Goal: Navigation & Orientation: Find specific page/section

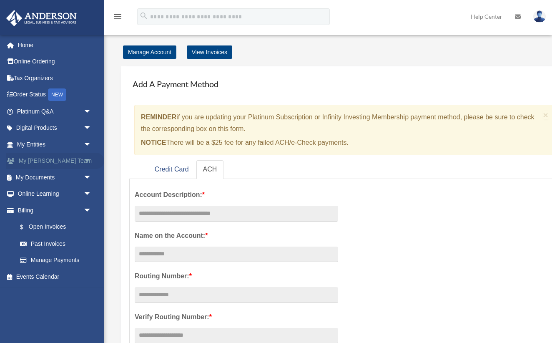
click at [55, 158] on link "My Anderson Team arrow_drop_down" at bounding box center [55, 161] width 98 height 17
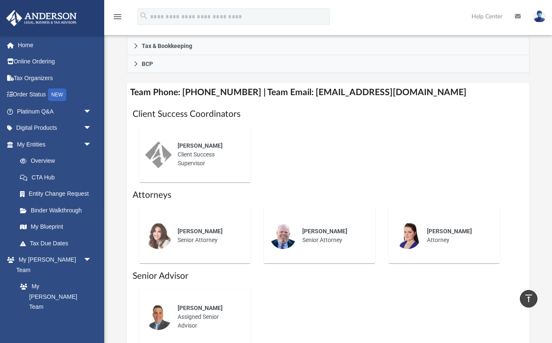
scroll to position [292, 0]
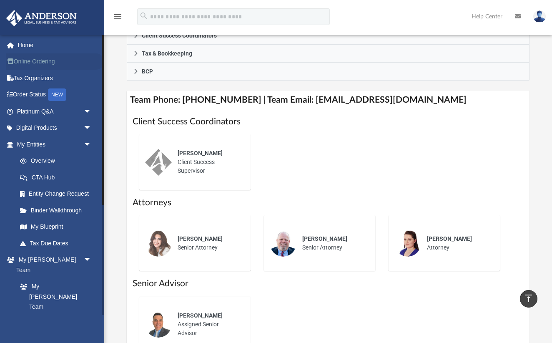
click at [48, 62] on link "Online Ordering" at bounding box center [55, 61] width 98 height 17
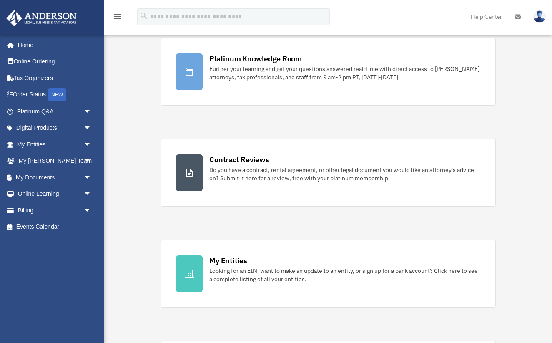
scroll to position [61, 0]
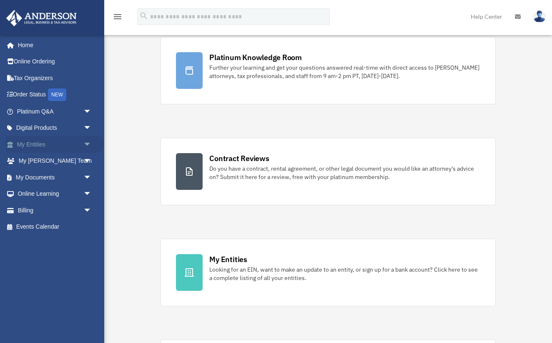
click at [88, 144] on span "arrow_drop_down" at bounding box center [91, 144] width 17 height 17
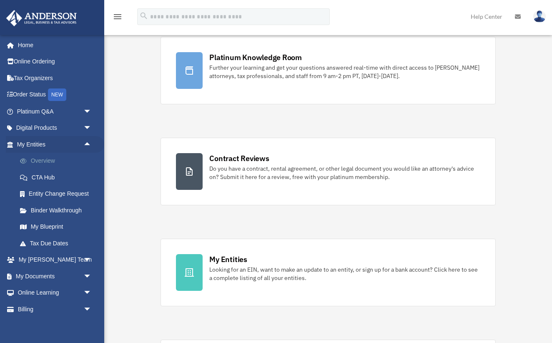
click at [50, 156] on link "Overview" at bounding box center [58, 161] width 93 height 17
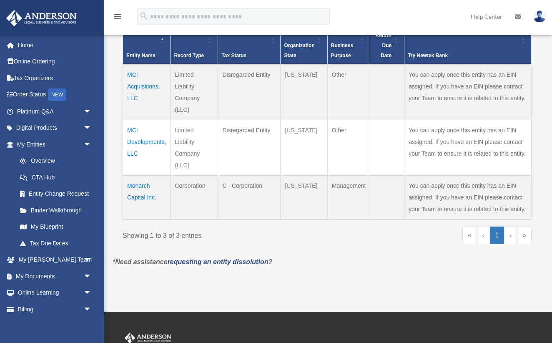
scroll to position [191, 0]
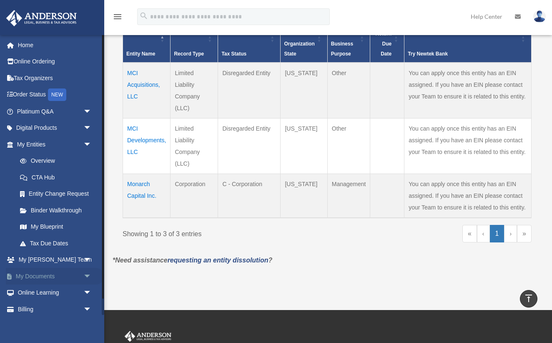
click at [88, 274] on span "arrow_drop_down" at bounding box center [91, 276] width 17 height 17
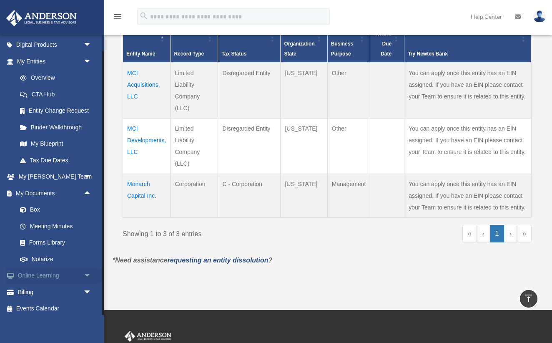
scroll to position [82, 0]
click at [86, 273] on span "arrow_drop_down" at bounding box center [91, 276] width 17 height 17
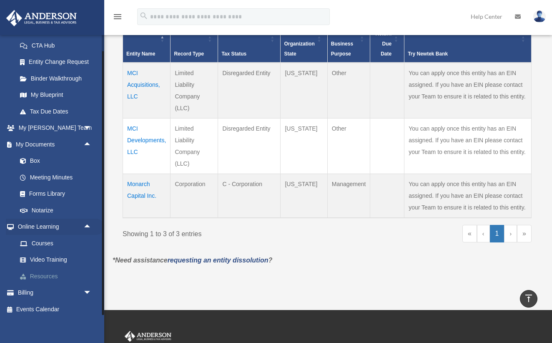
scroll to position [131, 0]
click at [51, 271] on link "Resources" at bounding box center [58, 276] width 93 height 17
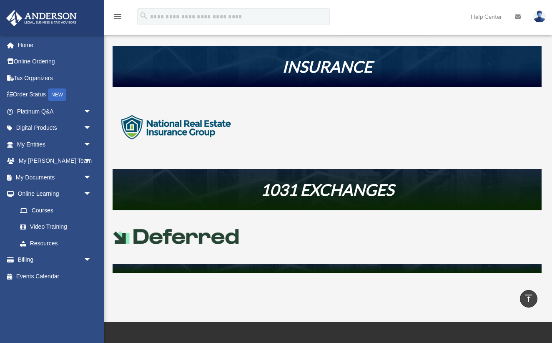
scroll to position [229, 0]
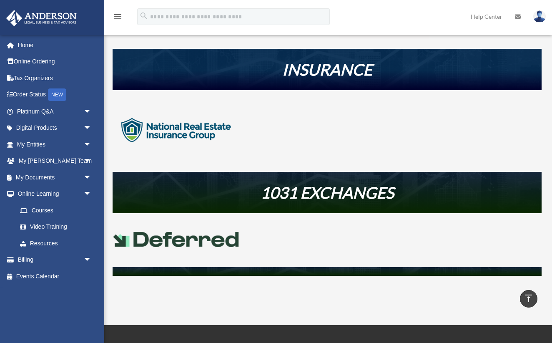
click at [172, 131] on img at bounding box center [176, 130] width 127 height 64
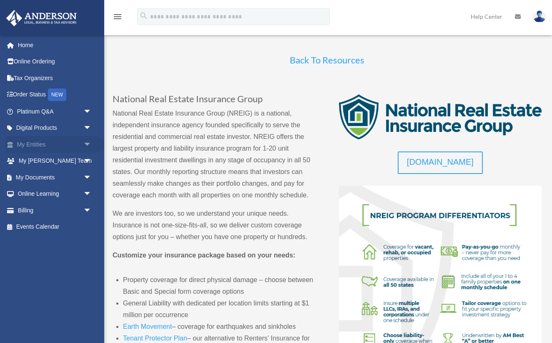
click at [89, 143] on span "arrow_drop_down" at bounding box center [91, 144] width 17 height 17
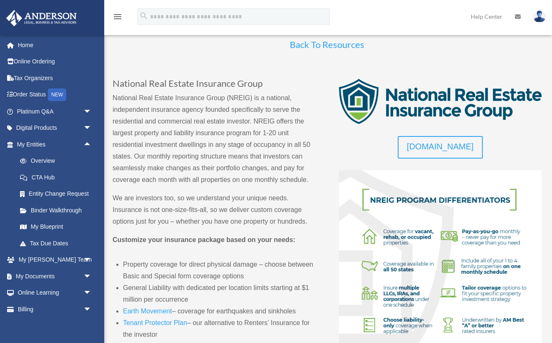
scroll to position [17, 0]
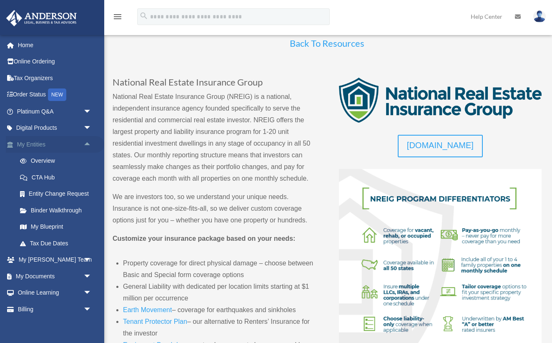
click at [90, 143] on span "arrow_drop_up" at bounding box center [91, 144] width 17 height 17
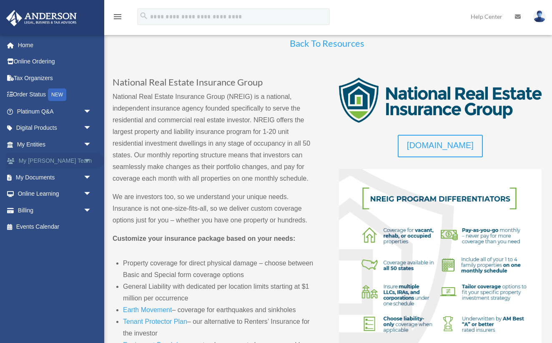
click at [87, 160] on span "arrow_drop_down" at bounding box center [91, 161] width 17 height 17
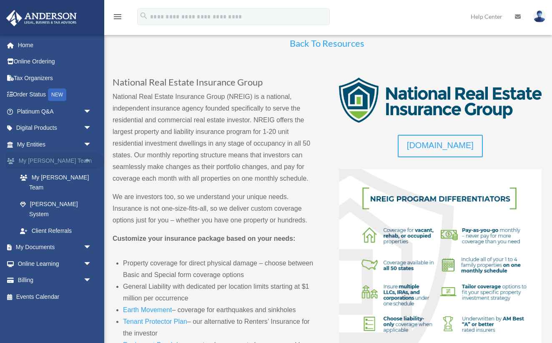
click at [87, 160] on span "arrow_drop_up" at bounding box center [91, 161] width 17 height 17
